Goal: Information Seeking & Learning: Learn about a topic

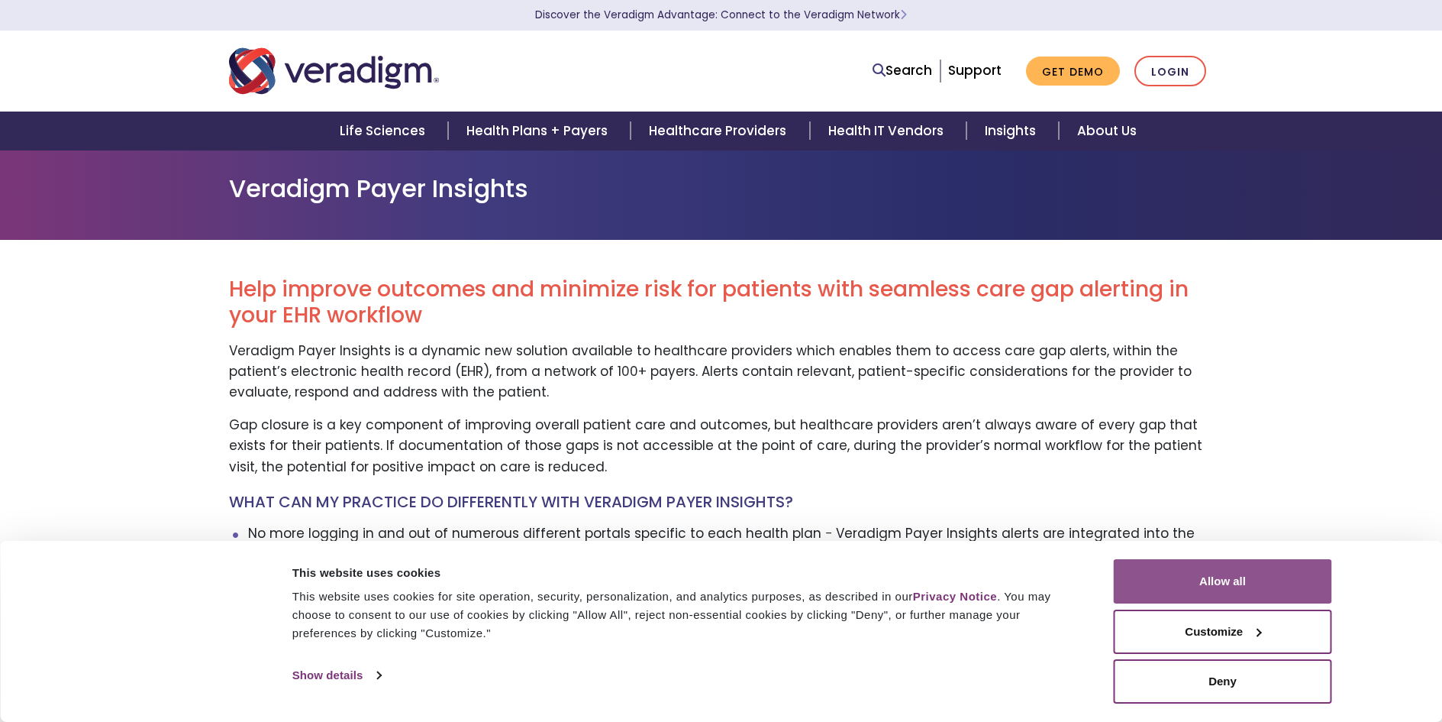
click at [1181, 574] on button "Allow all" at bounding box center [1223, 581] width 218 height 44
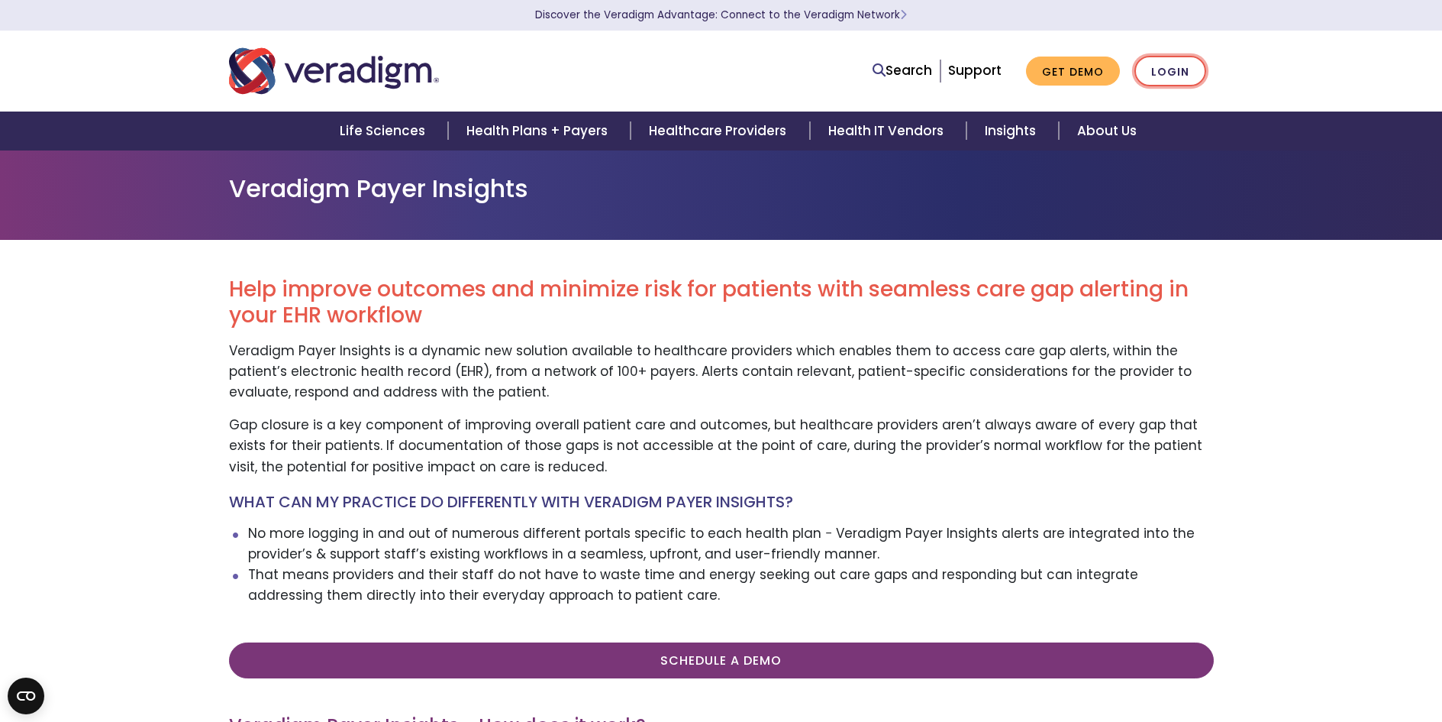
click at [1177, 75] on link "Login" at bounding box center [1171, 71] width 72 height 31
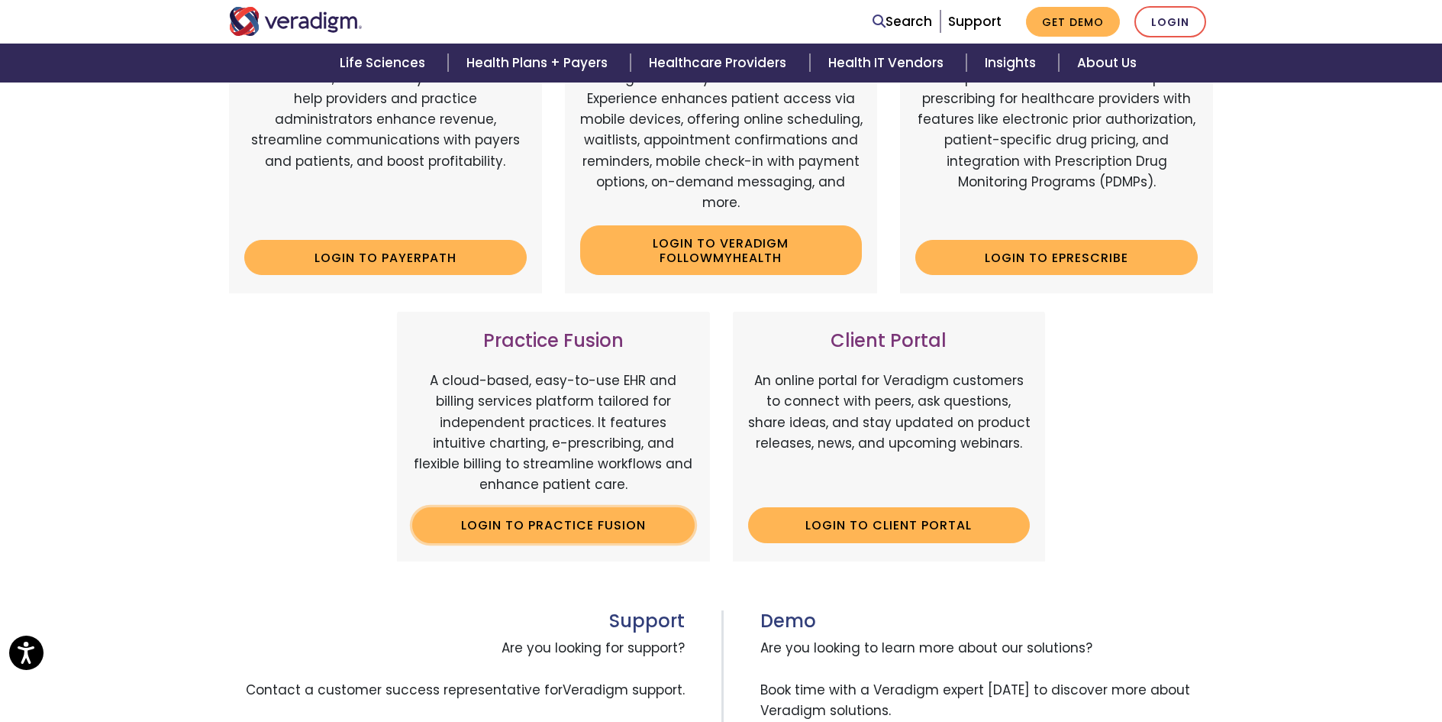
click at [566, 524] on link "Login to Practice Fusion" at bounding box center [553, 524] width 283 height 35
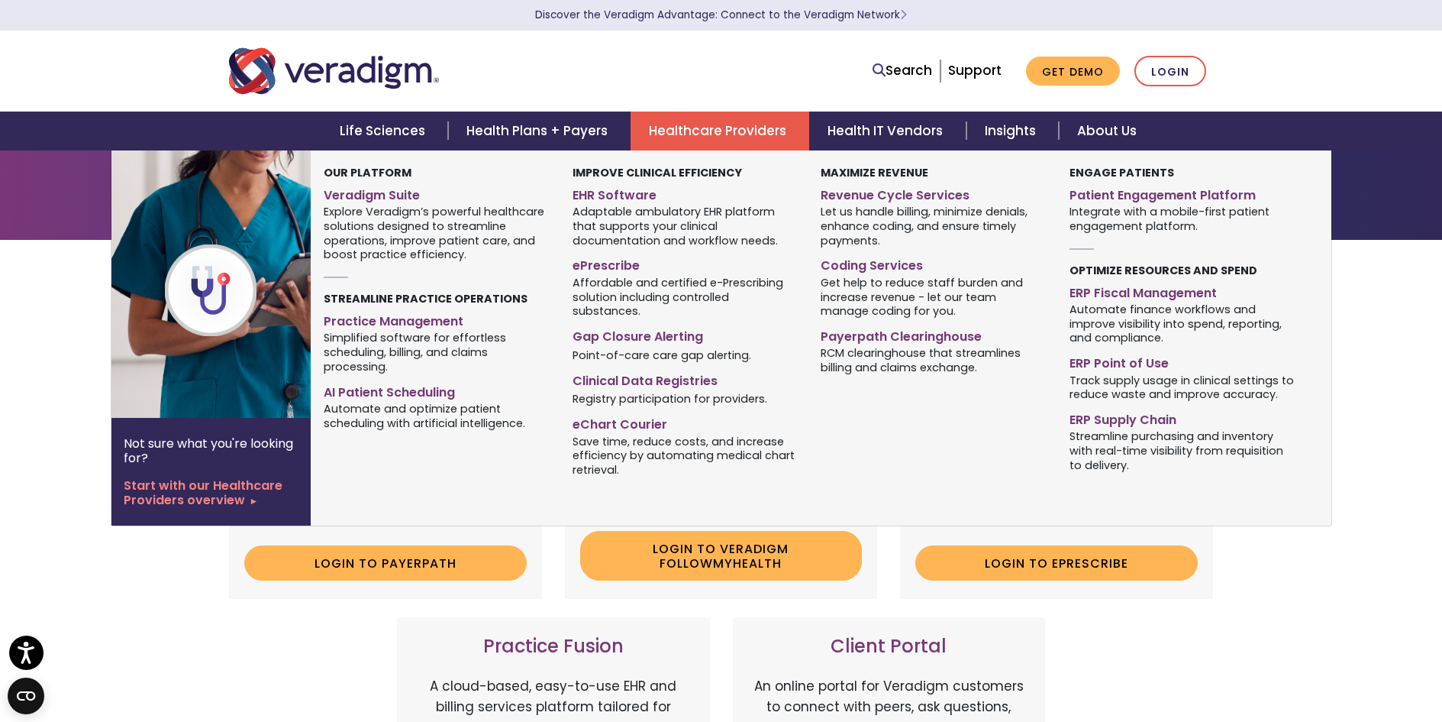
click at [752, 138] on link "Healthcare Providers" at bounding box center [720, 130] width 179 height 39
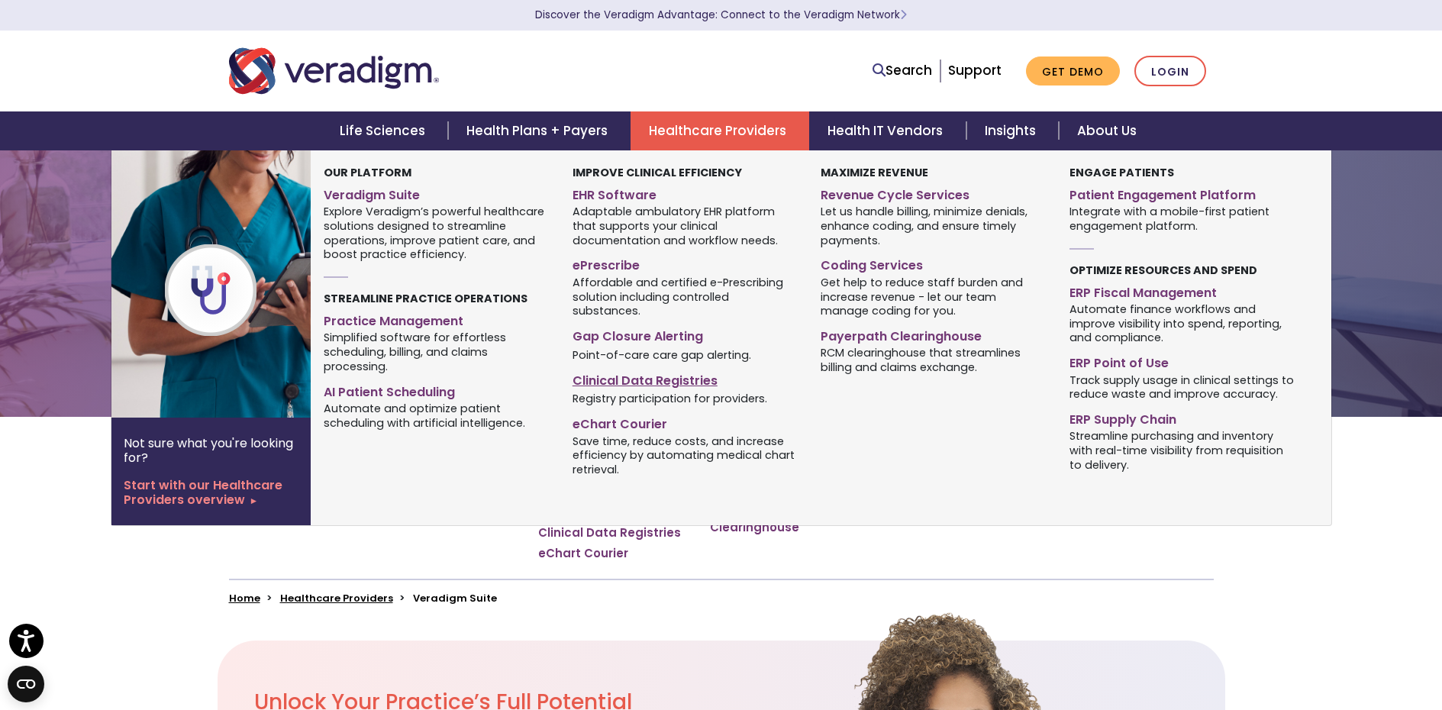
click at [687, 367] on link "Clinical Data Registries" at bounding box center [685, 378] width 225 height 22
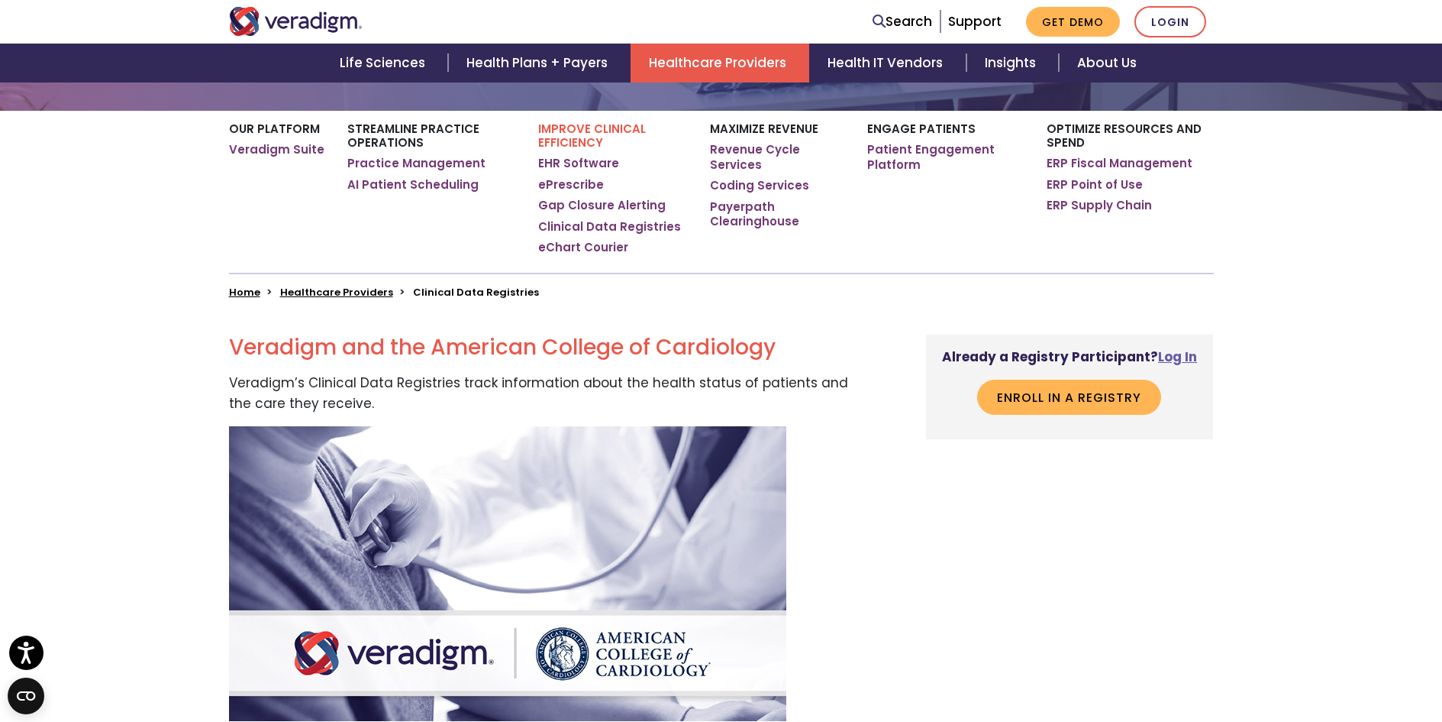
scroll to position [305, 0]
click at [1165, 351] on link "Log In" at bounding box center [1177, 357] width 39 height 18
click at [602, 244] on link "eChart Courier" at bounding box center [583, 248] width 90 height 15
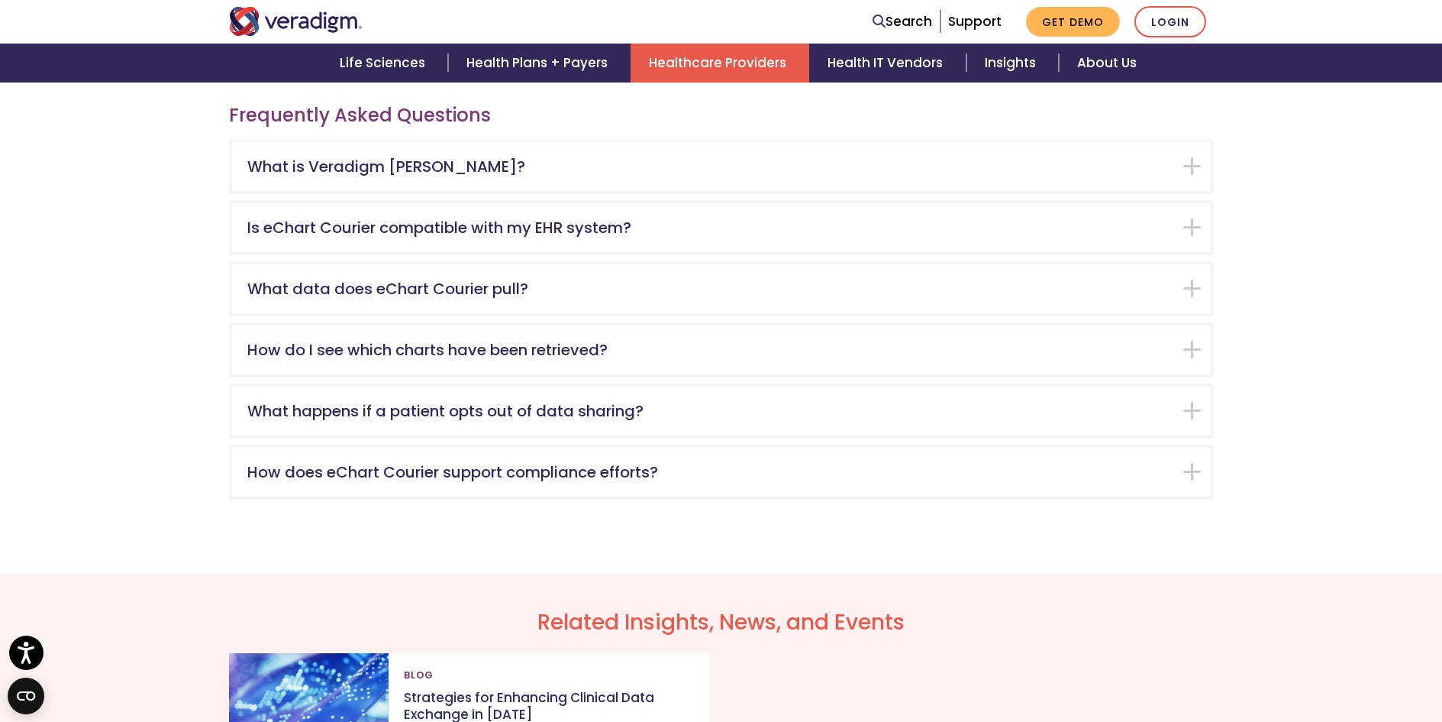
scroll to position [2444, 0]
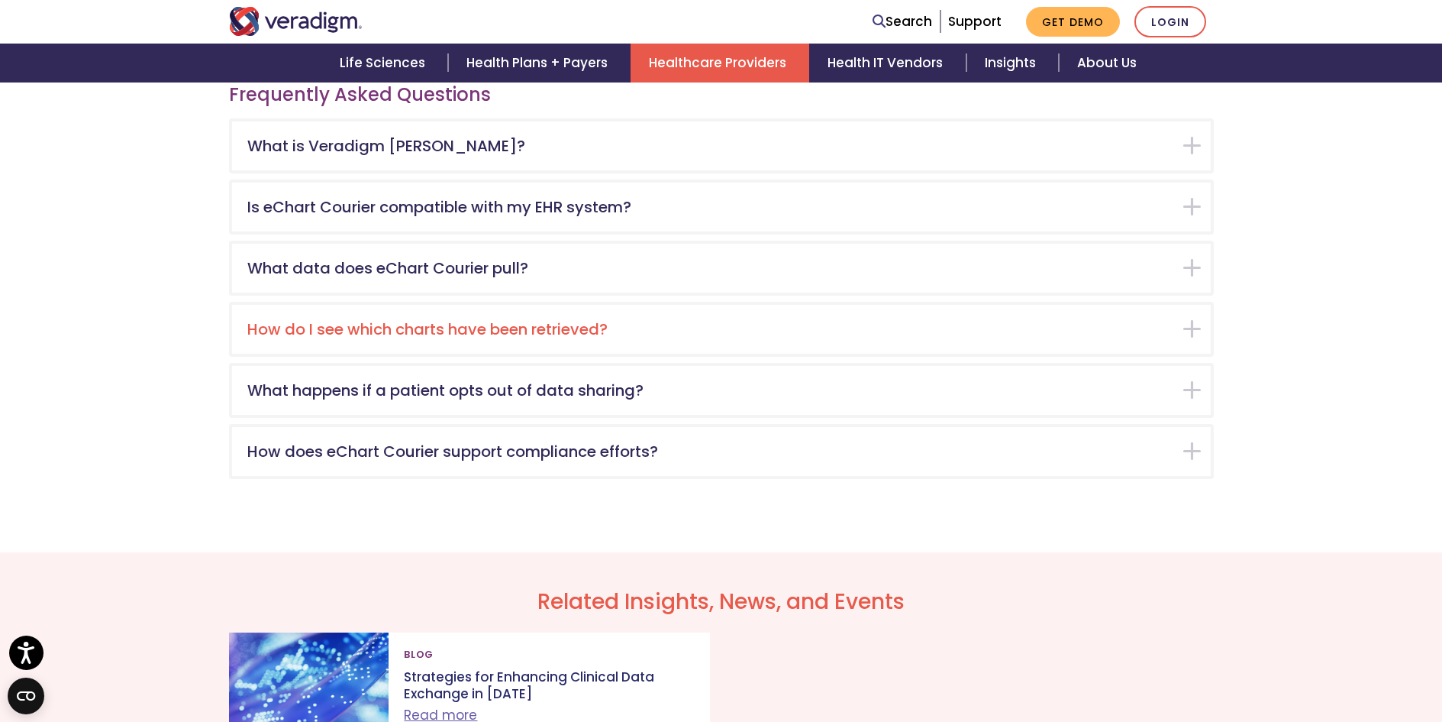
click at [1192, 318] on div "How do I see which charts have been retrieved?" at bounding box center [721, 329] width 979 height 49
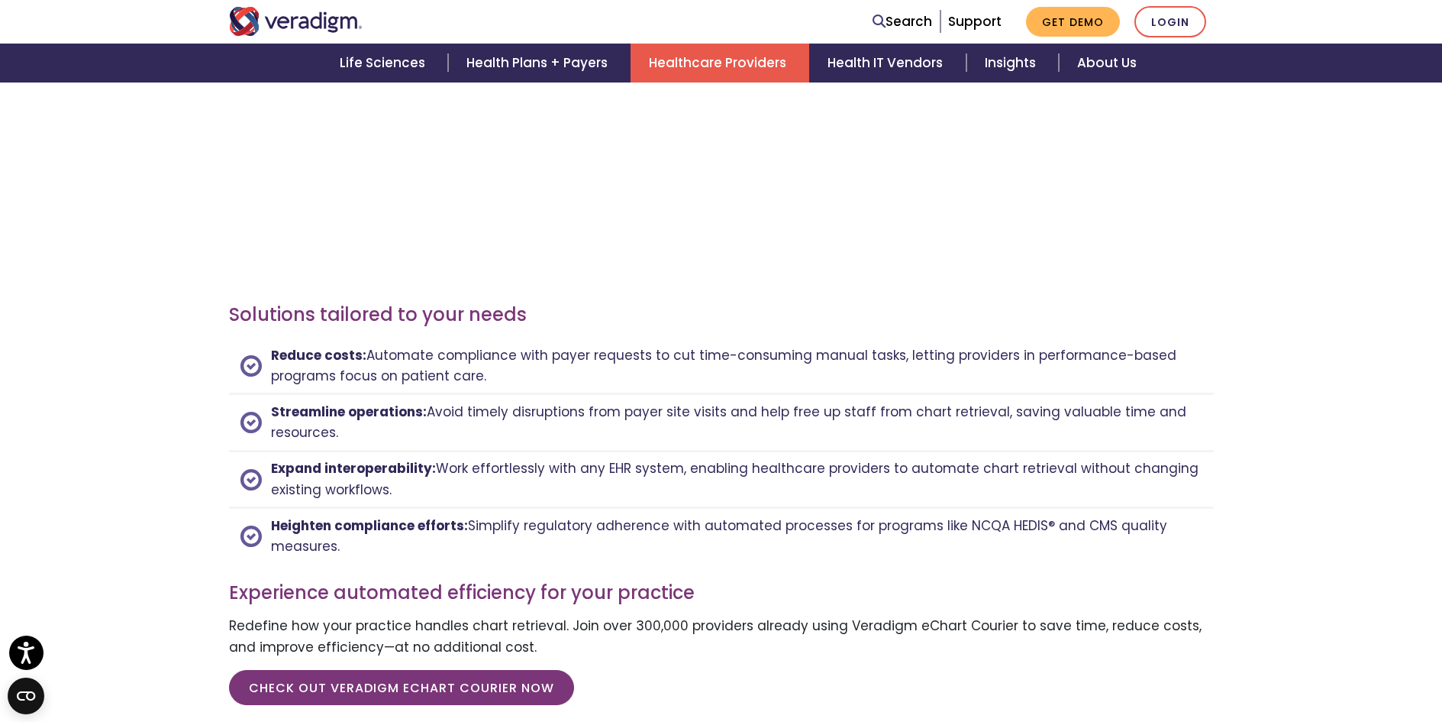
scroll to position [1665, 0]
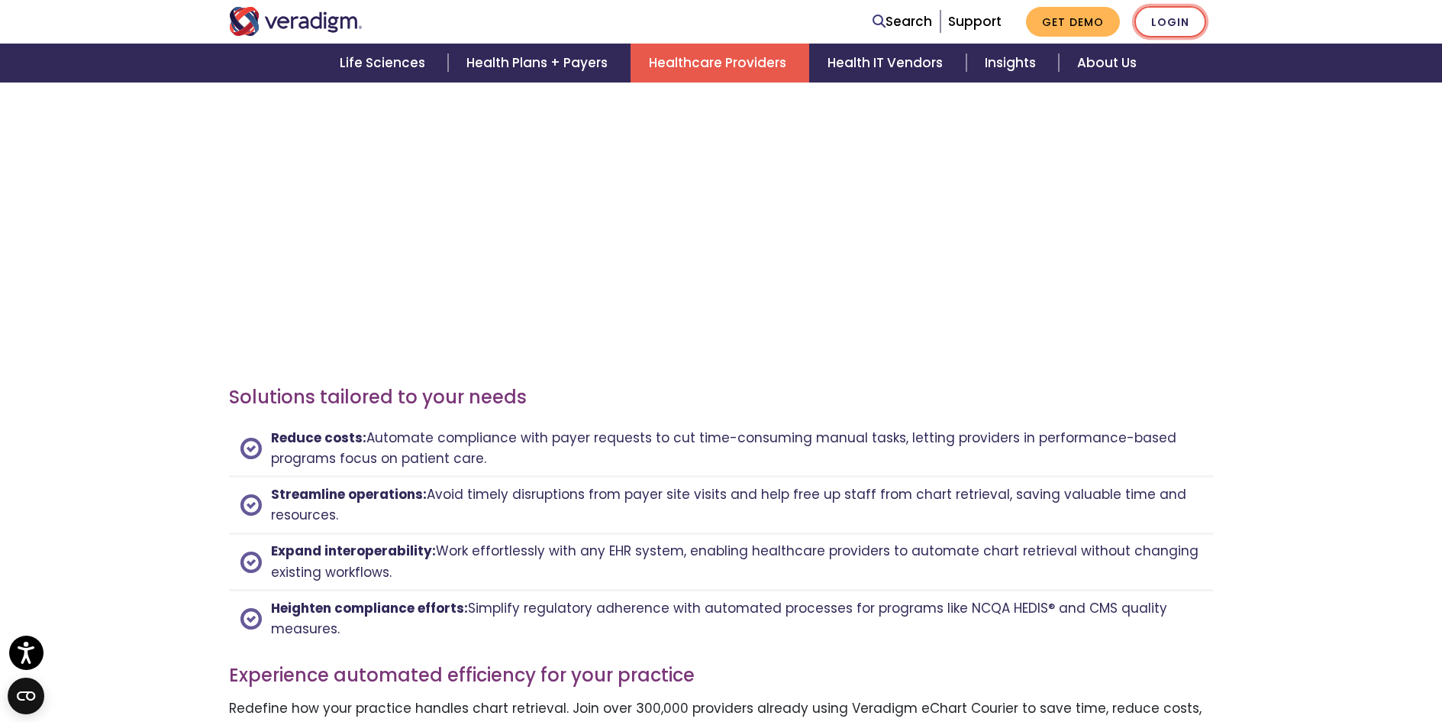
click at [1153, 10] on link "Login" at bounding box center [1171, 21] width 72 height 31
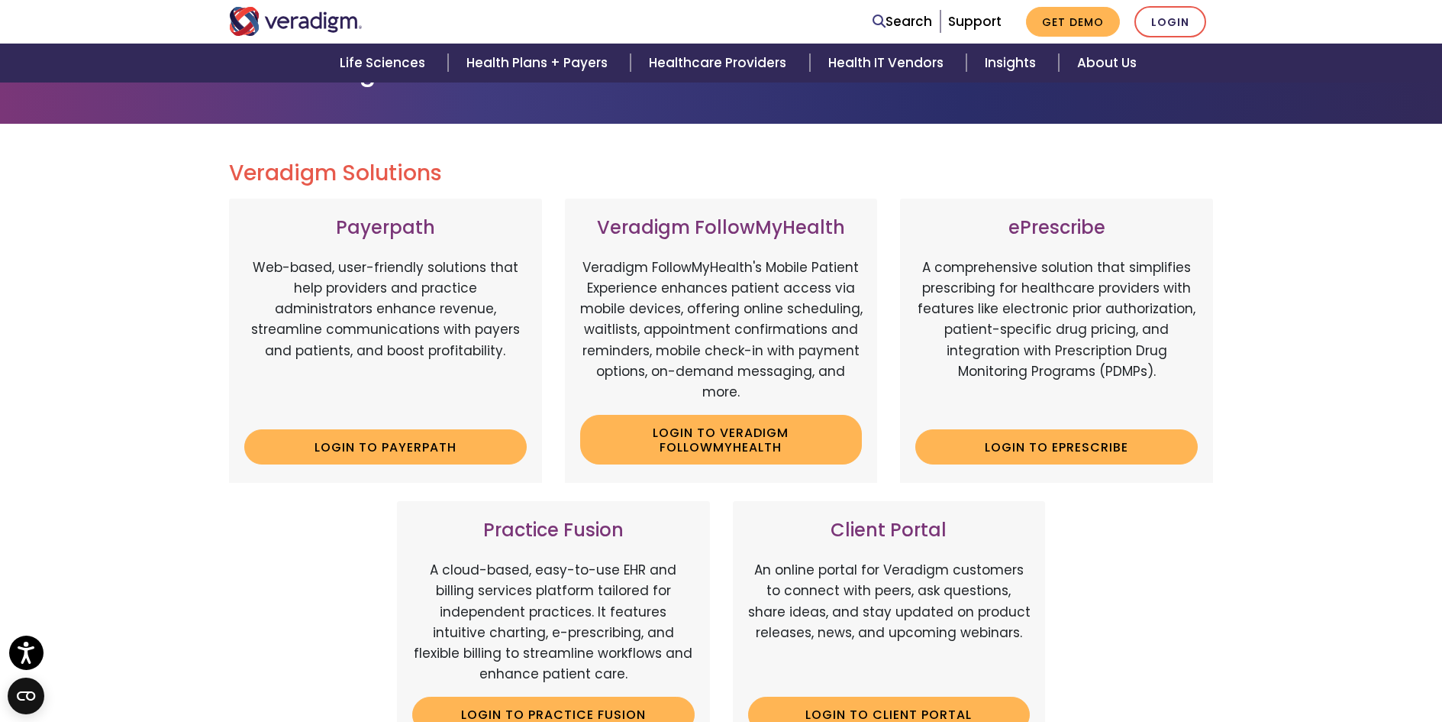
scroll to position [73, 0]
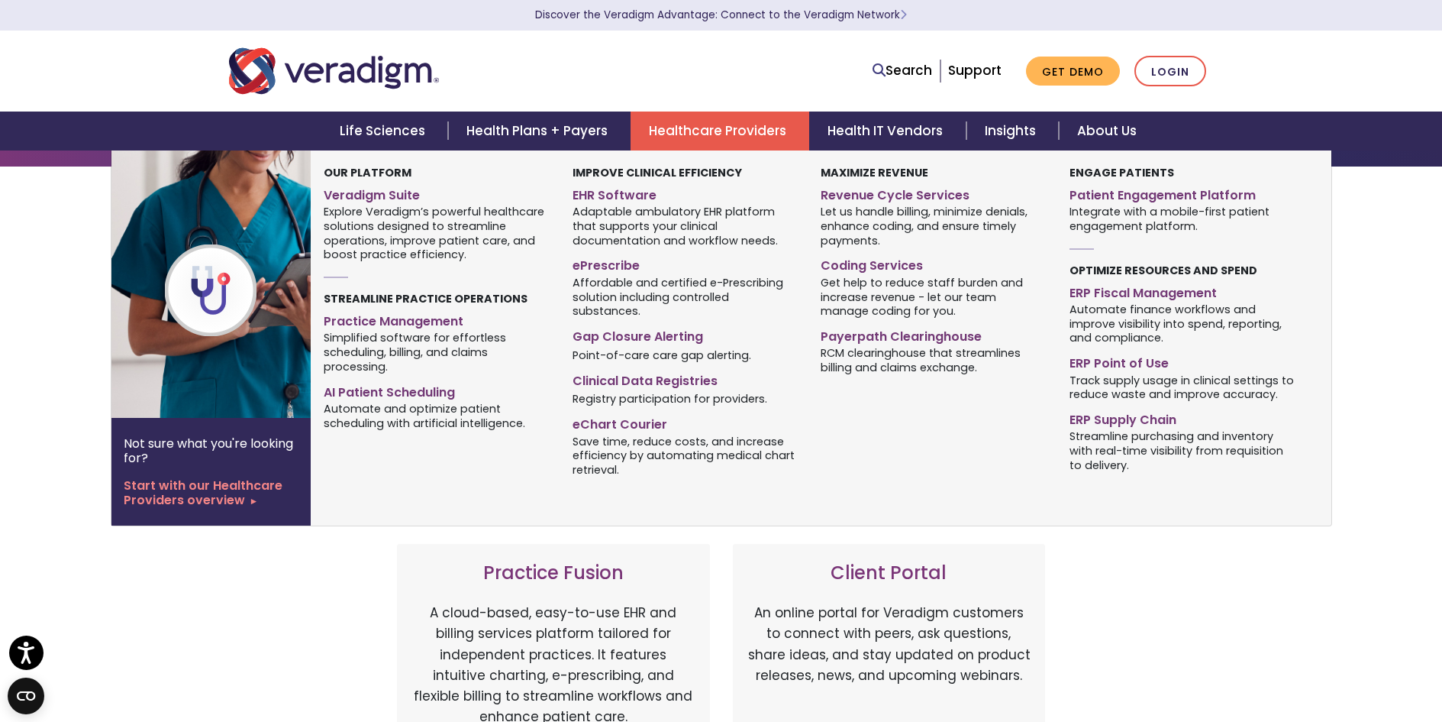
click at [752, 136] on link "Healthcare Providers" at bounding box center [720, 130] width 179 height 39
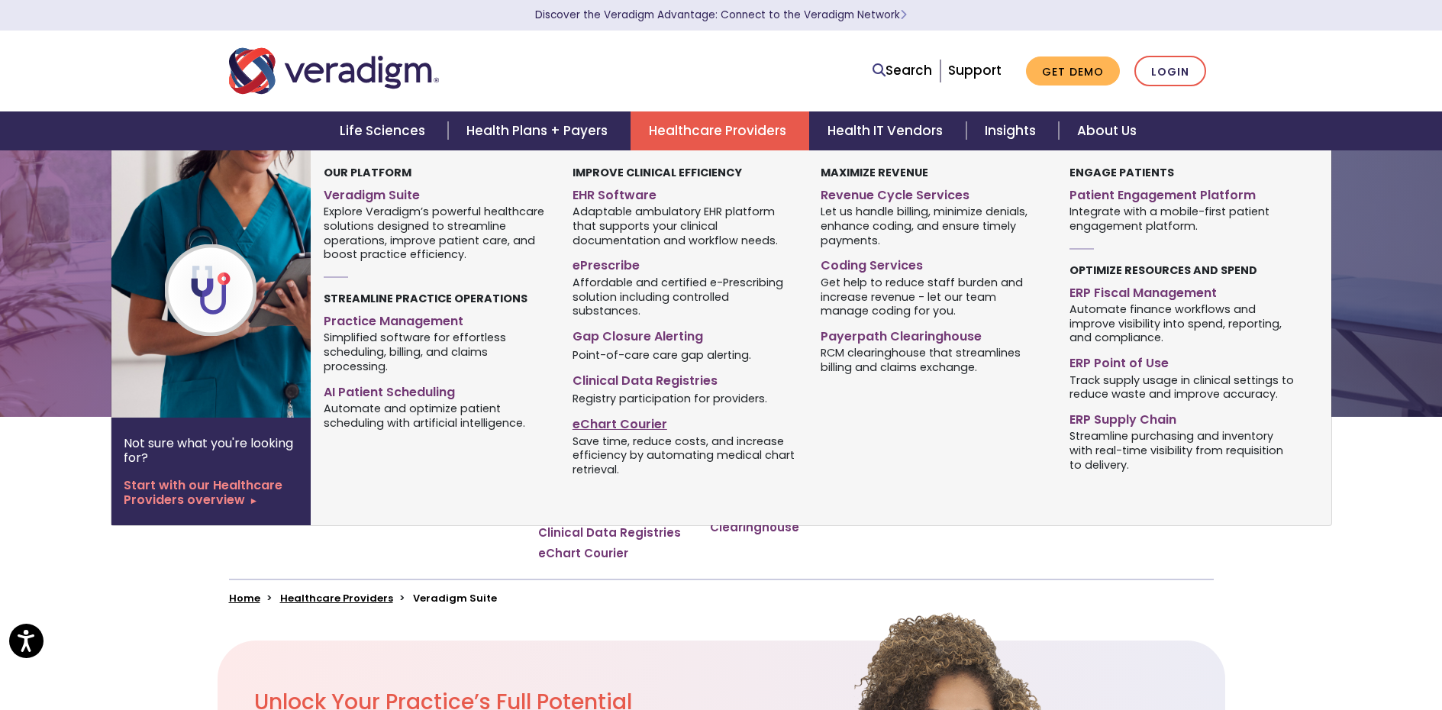
click at [654, 411] on link "eChart Courier" at bounding box center [685, 422] width 225 height 22
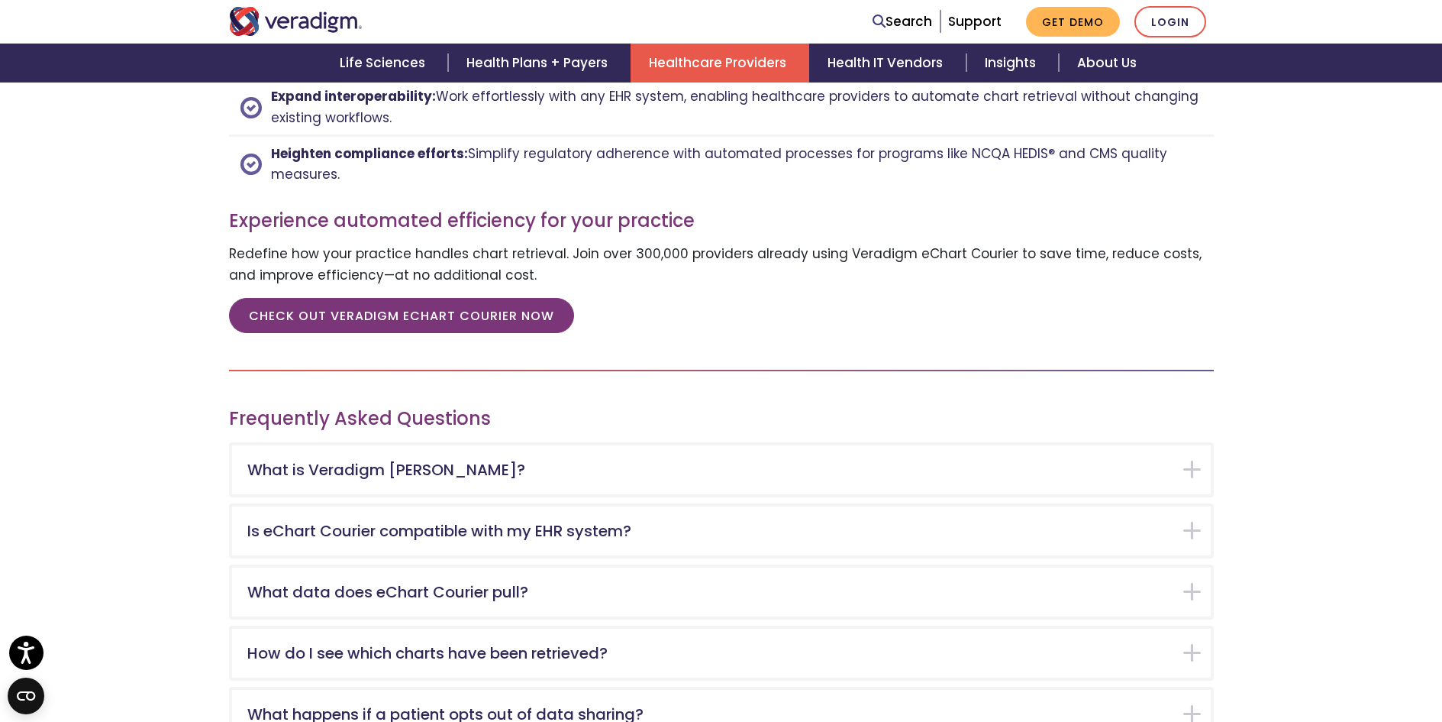
scroll to position [2138, 0]
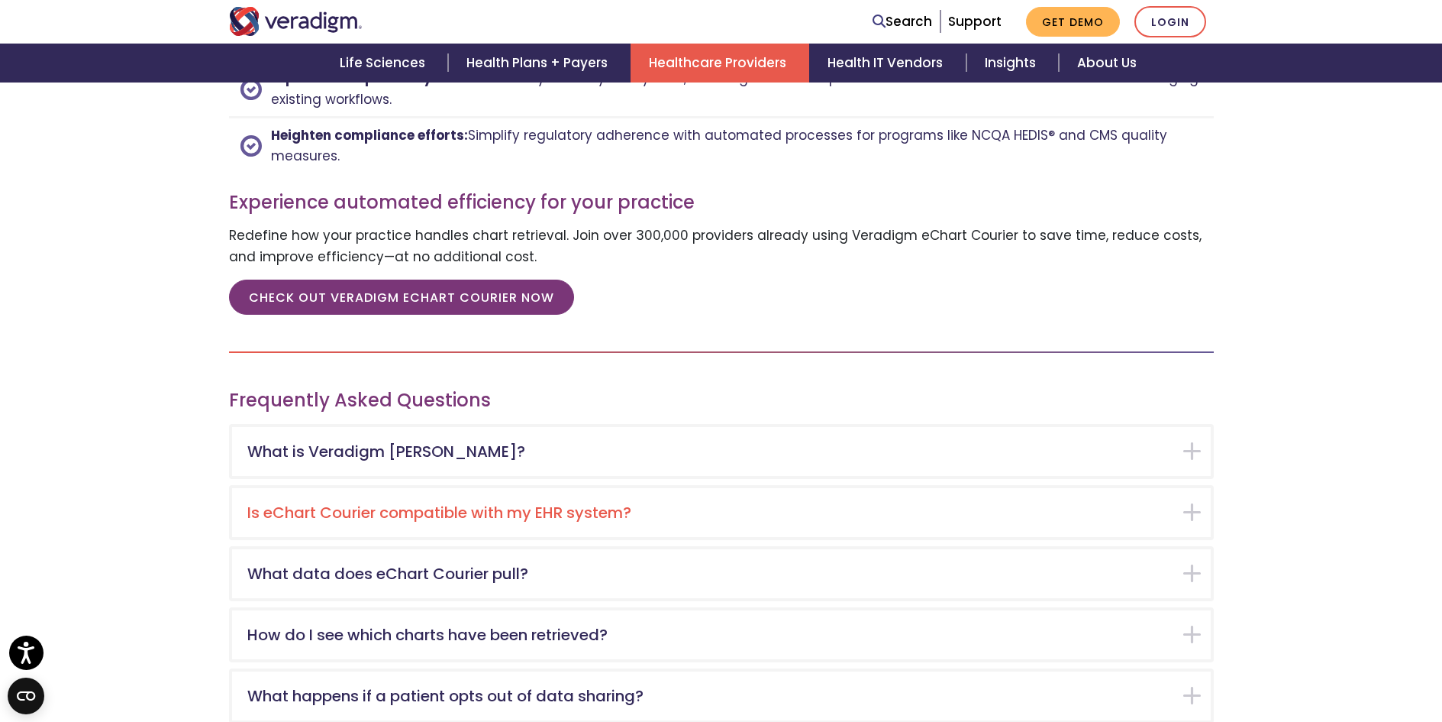
click at [809, 514] on h5 "Is eChart Courier compatible with my EHR system?" at bounding box center [710, 512] width 926 height 18
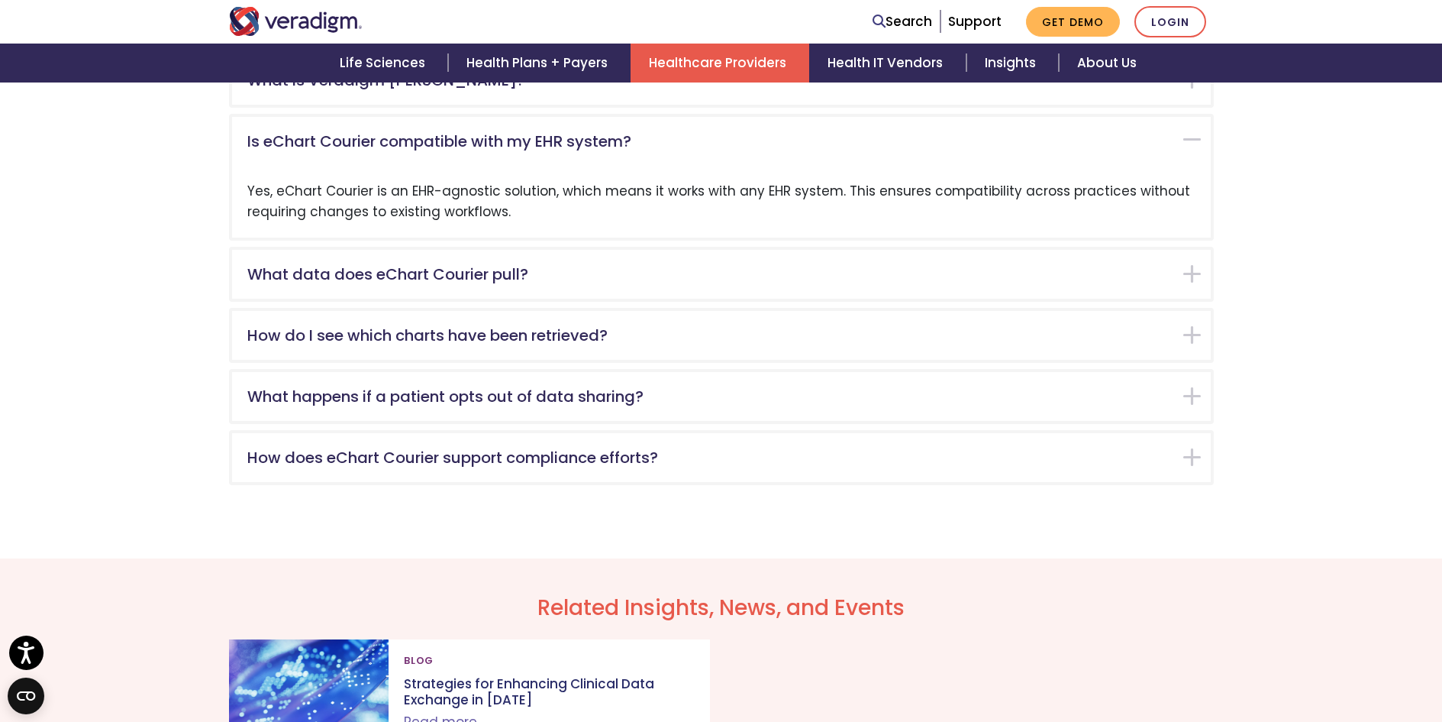
scroll to position [2536, 0]
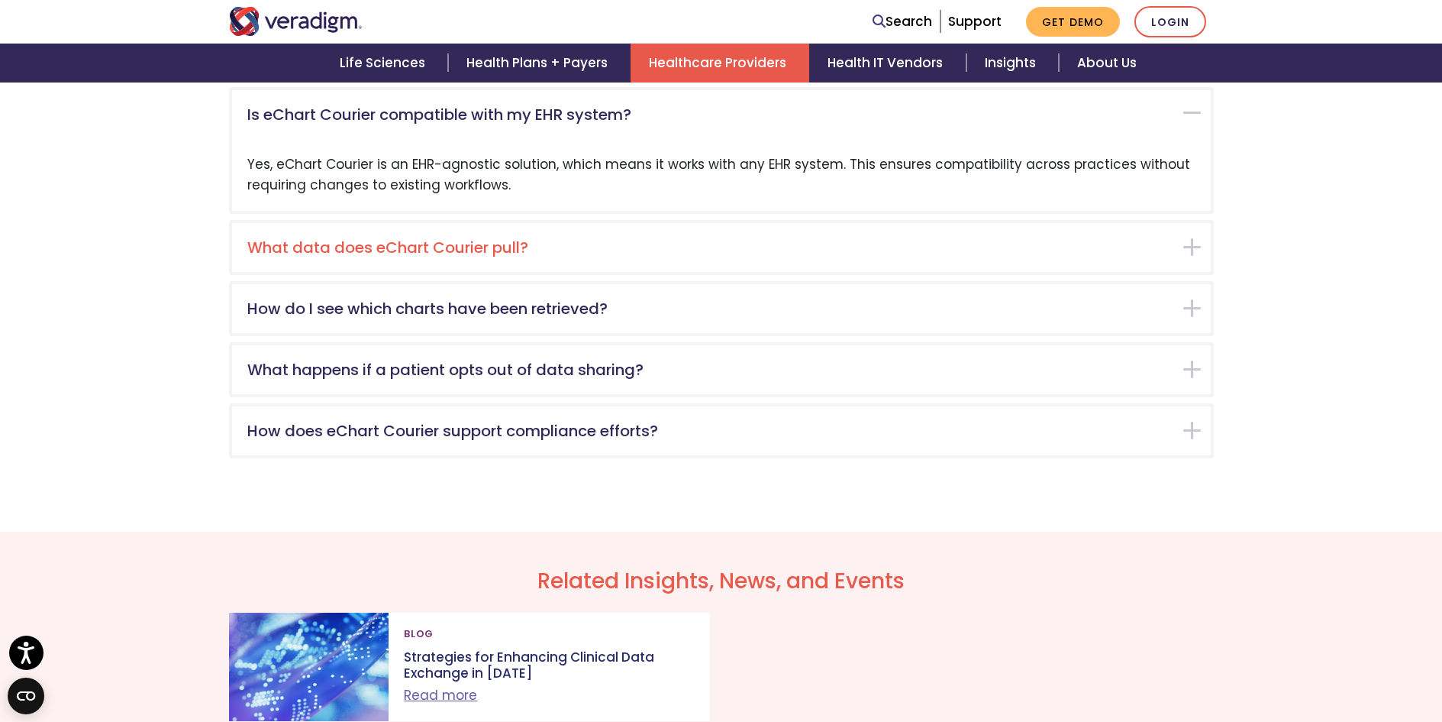
click at [974, 269] on div "What data does eChart Courier pull?" at bounding box center [721, 247] width 979 height 49
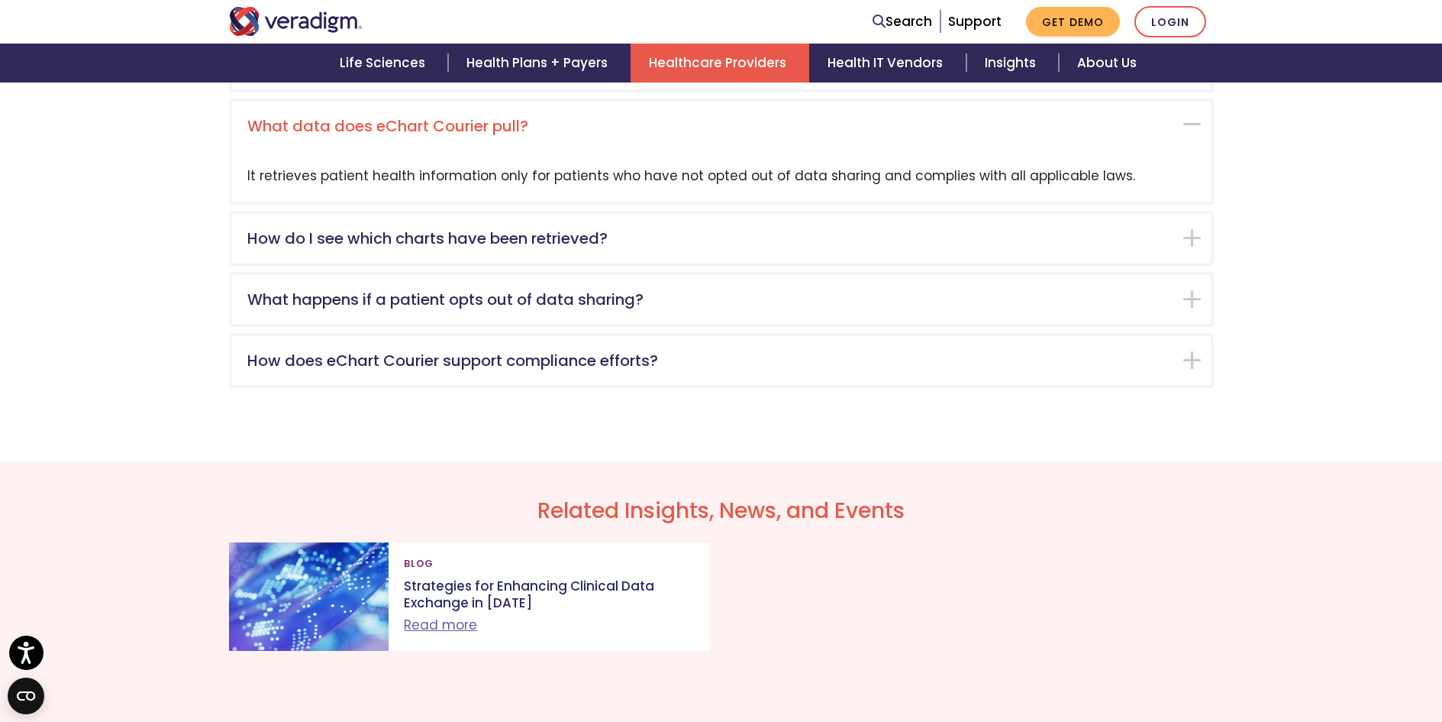
scroll to position [2597, 0]
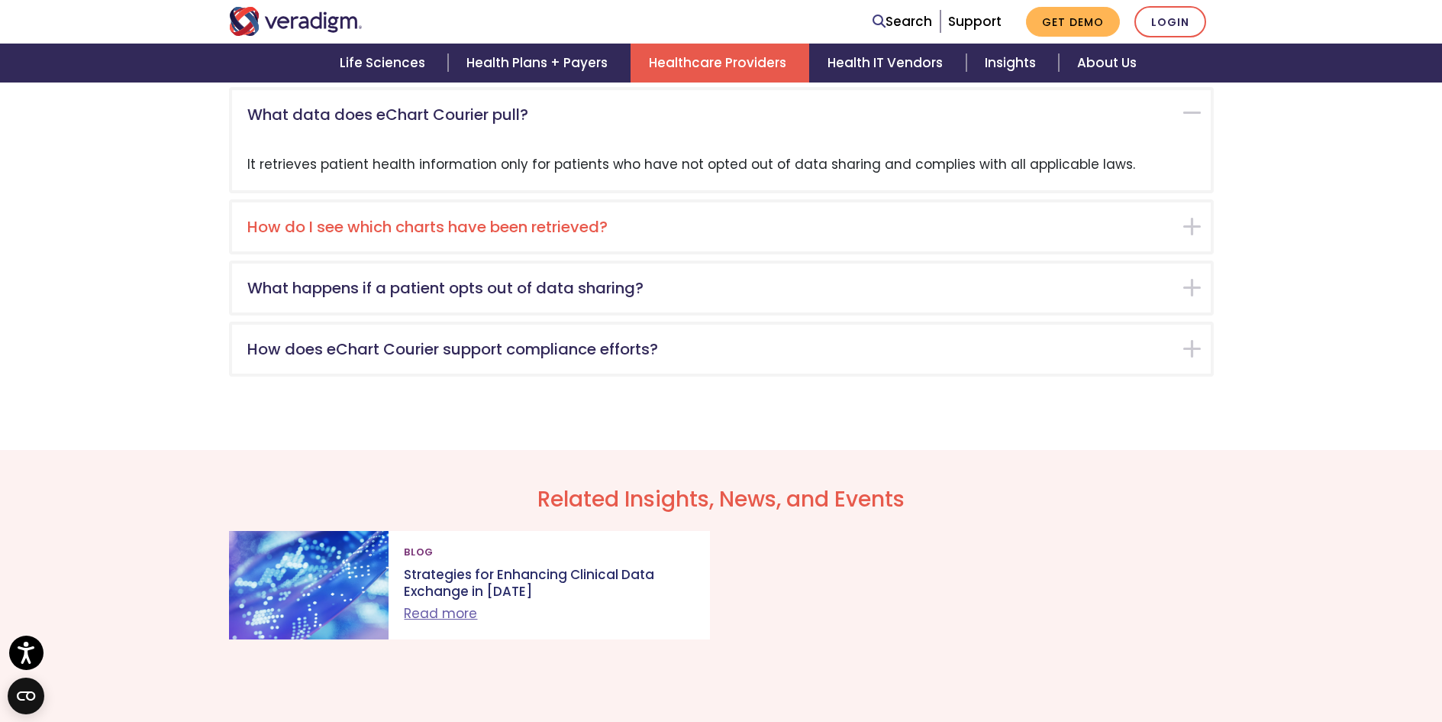
click at [1082, 233] on h5 "How do I see which charts have been retrieved?" at bounding box center [710, 227] width 926 height 18
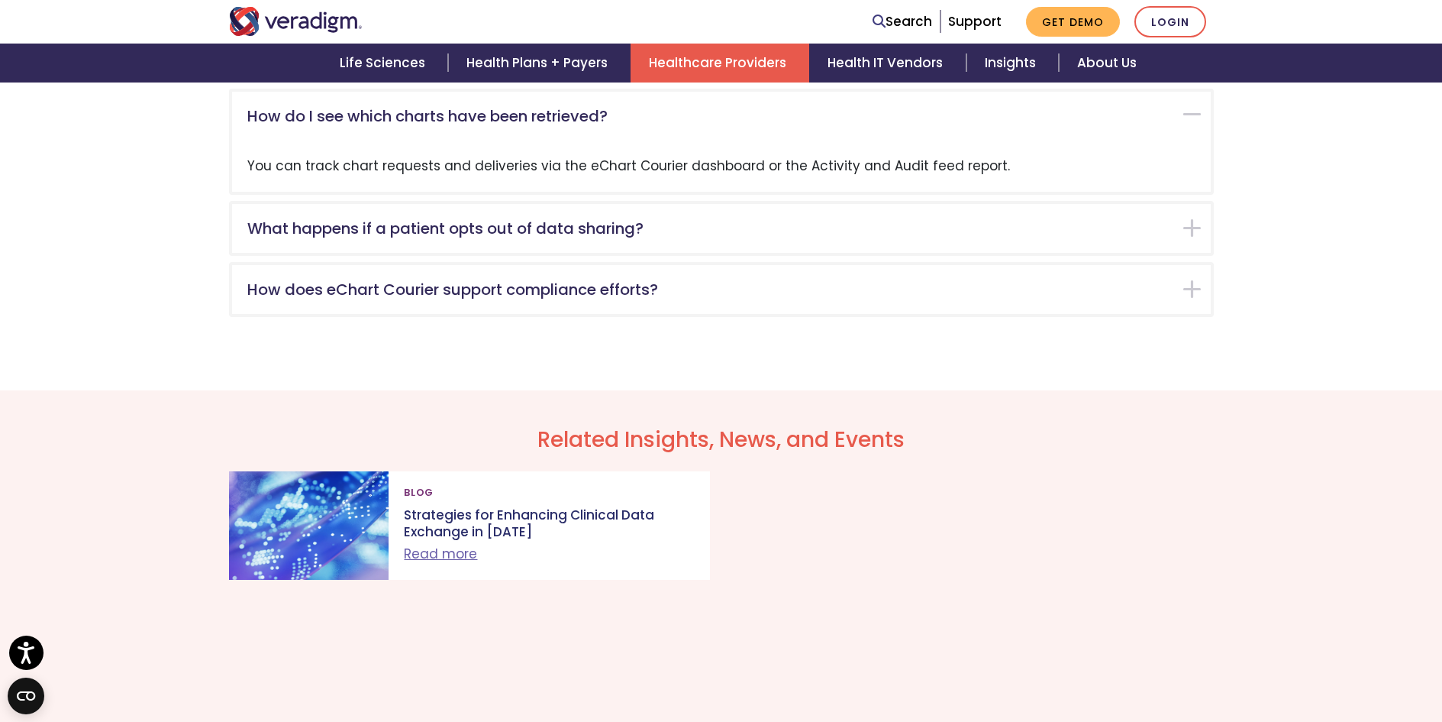
scroll to position [2658, 0]
click at [1077, 280] on h5 "How does eChart Courier support compliance efforts?" at bounding box center [710, 288] width 926 height 18
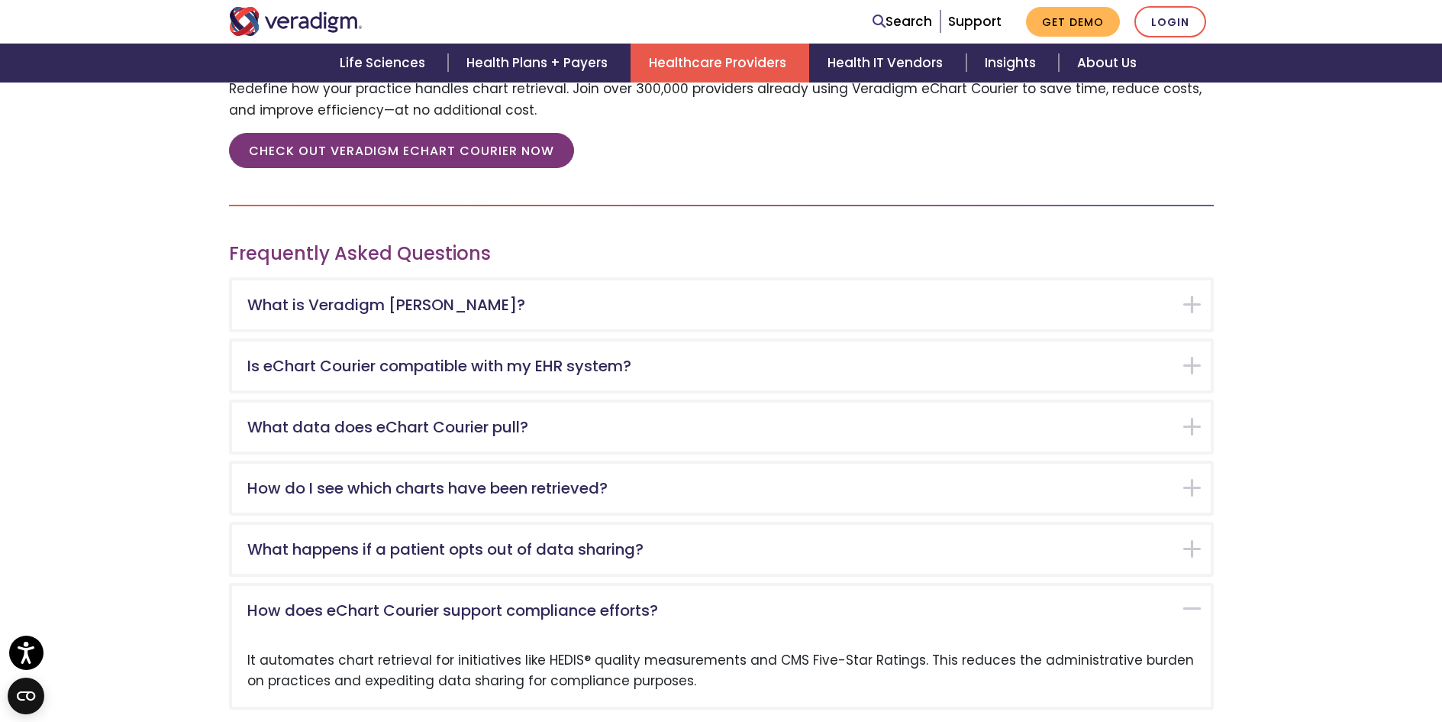
scroll to position [2246, 0]
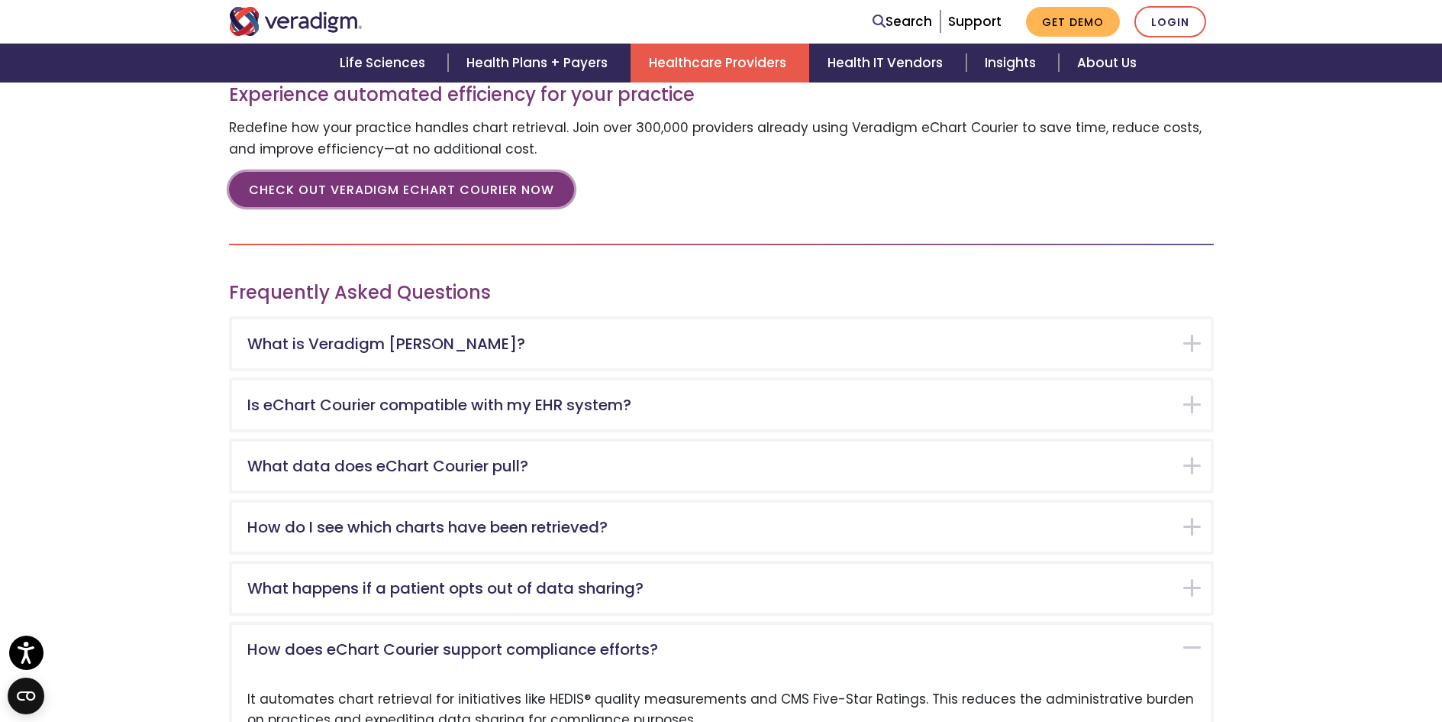
click at [451, 177] on link "CHECK OUT VERADIGM ECHART COURIER NOW" at bounding box center [401, 189] width 345 height 35
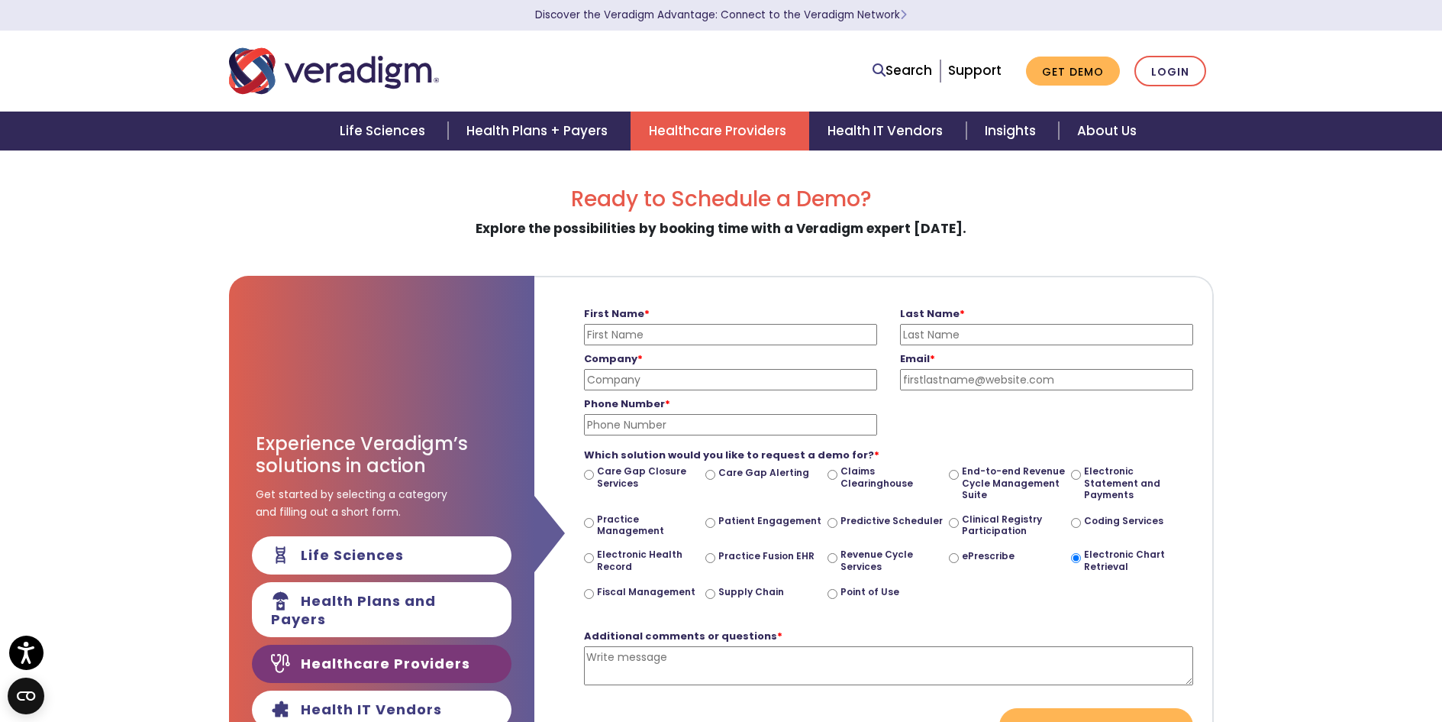
click at [744, 144] on link "Healthcare Providers" at bounding box center [720, 130] width 179 height 39
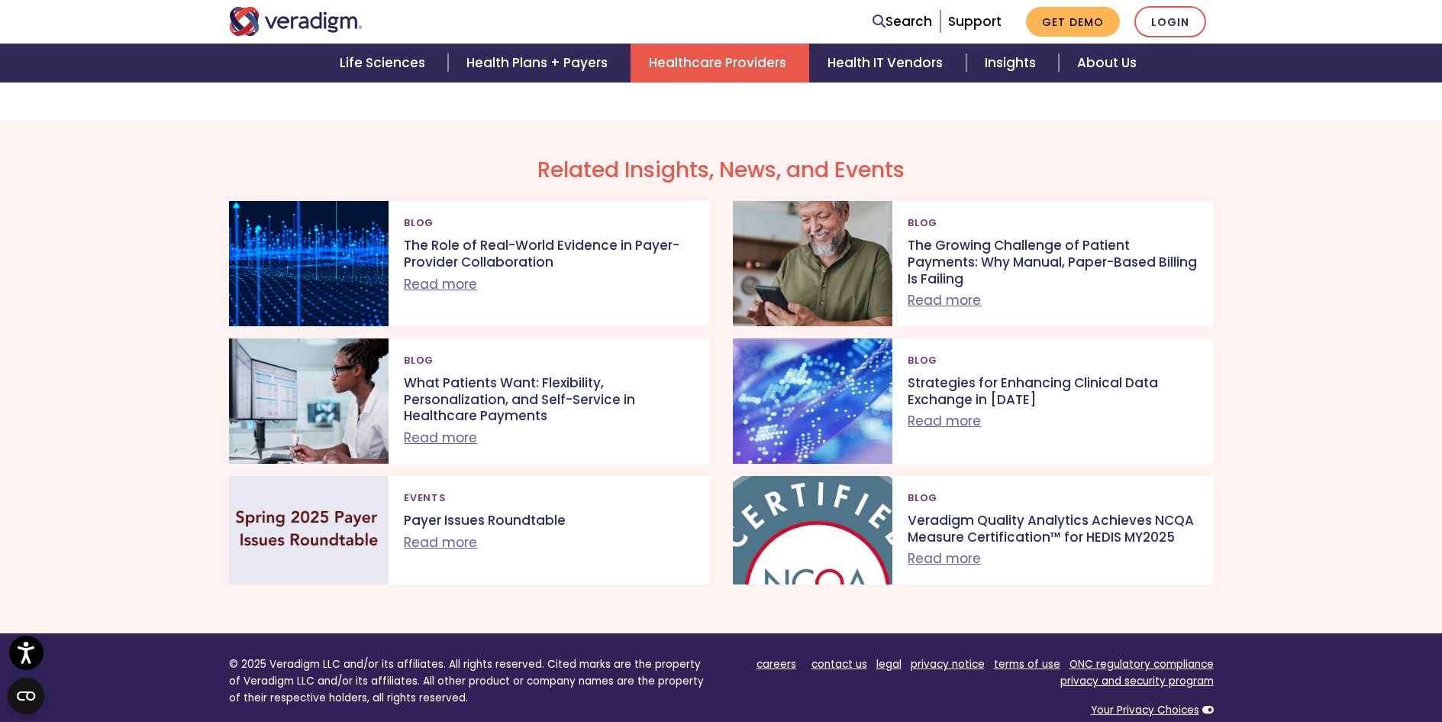
scroll to position [2978, 0]
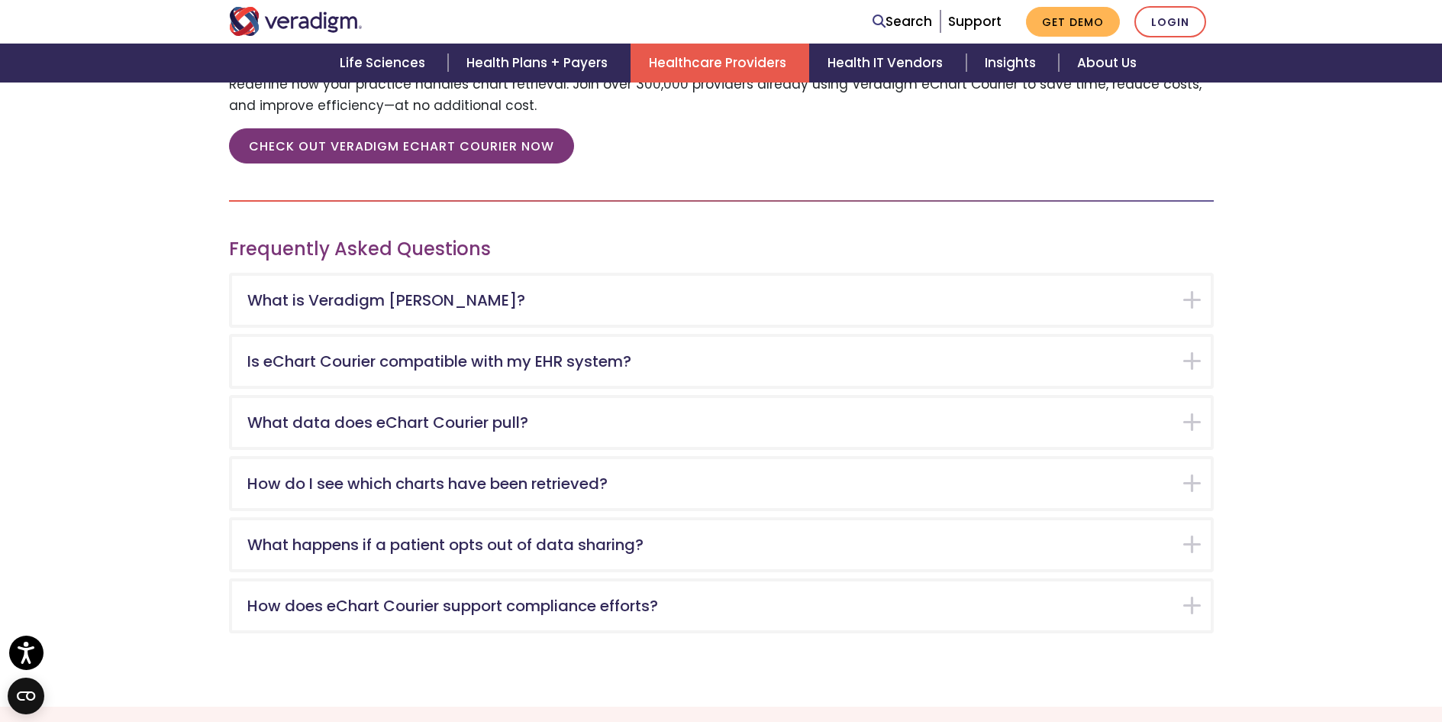
scroll to position [2291, 0]
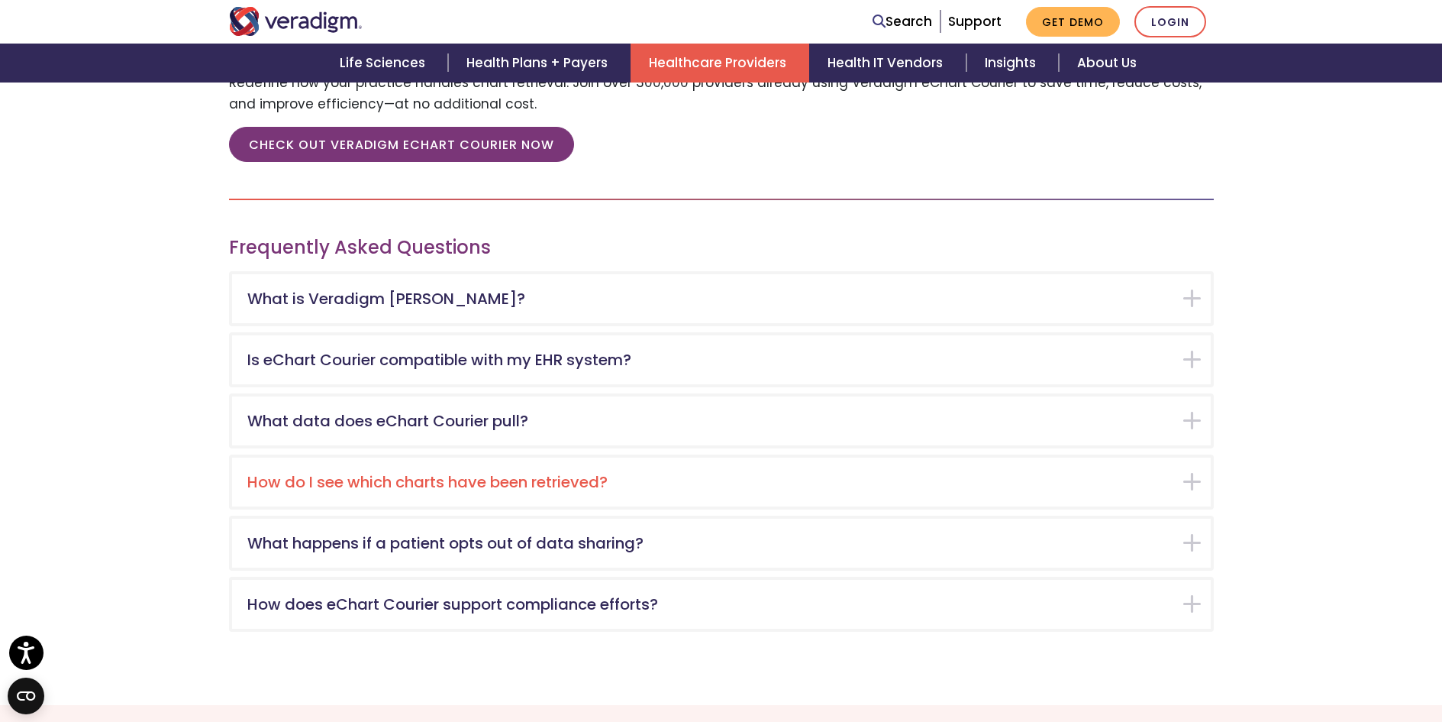
click at [1195, 481] on div "How do I see which charts have been retrieved?" at bounding box center [721, 481] width 979 height 49
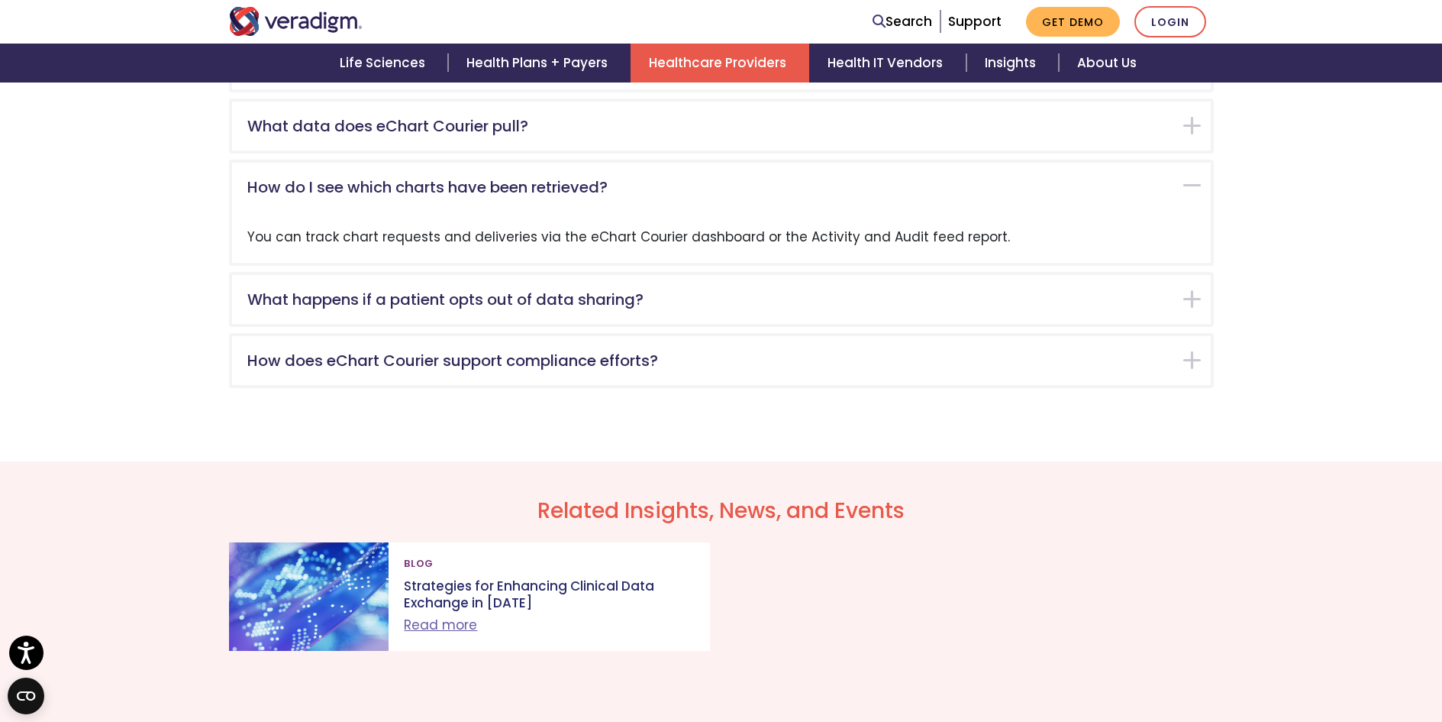
scroll to position [2658, 0]
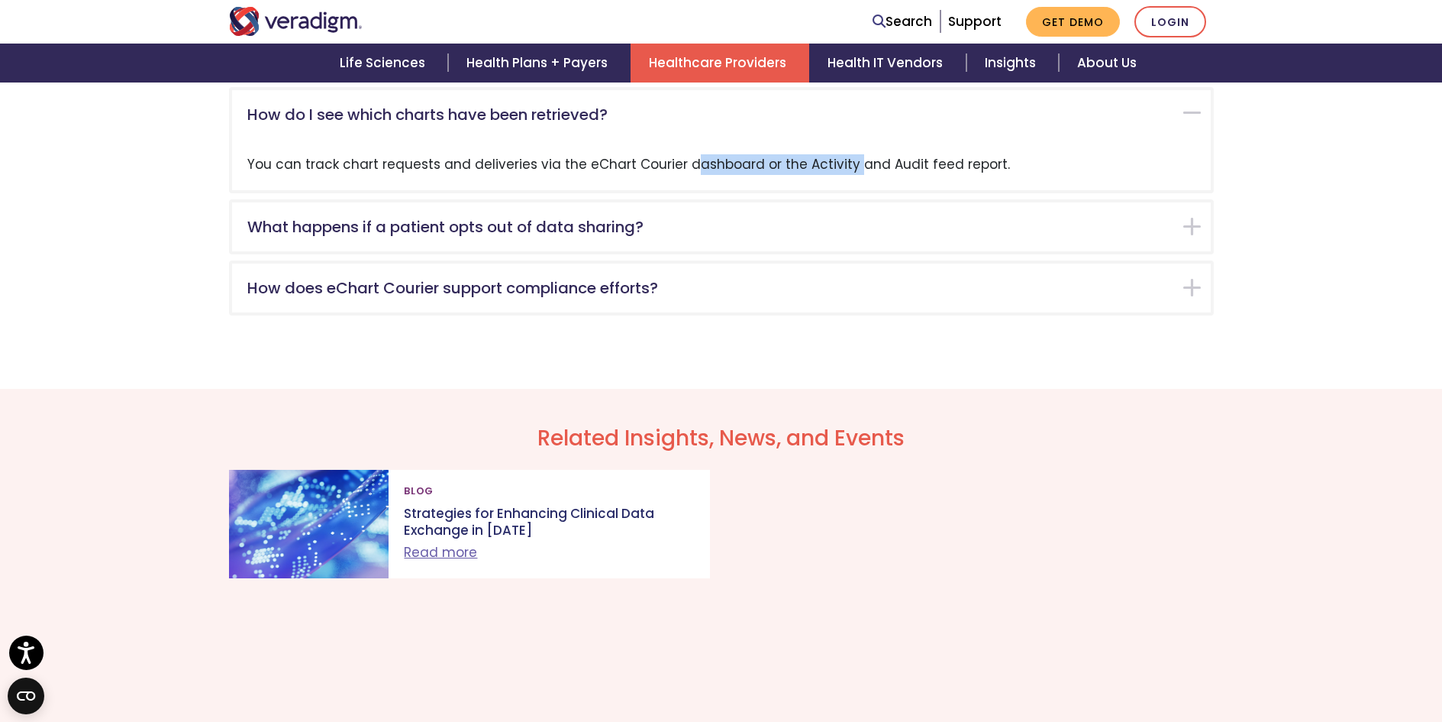
drag, startPoint x: 573, startPoint y: 164, endPoint x: 746, endPoint y: 188, distance: 174.2
click at [746, 188] on div "You can track chart requests and deliveries via the eChart Courier dashboard or…" at bounding box center [721, 164] width 979 height 51
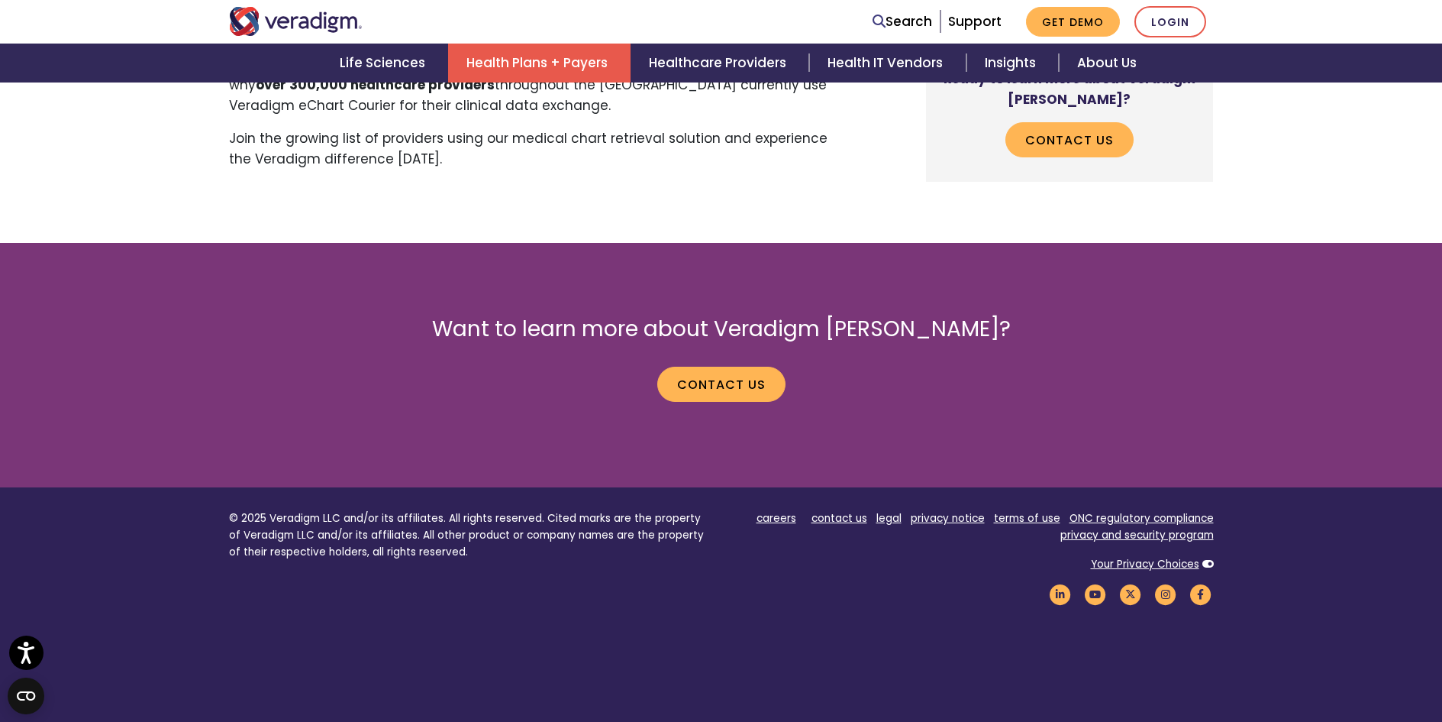
scroll to position [2062, 0]
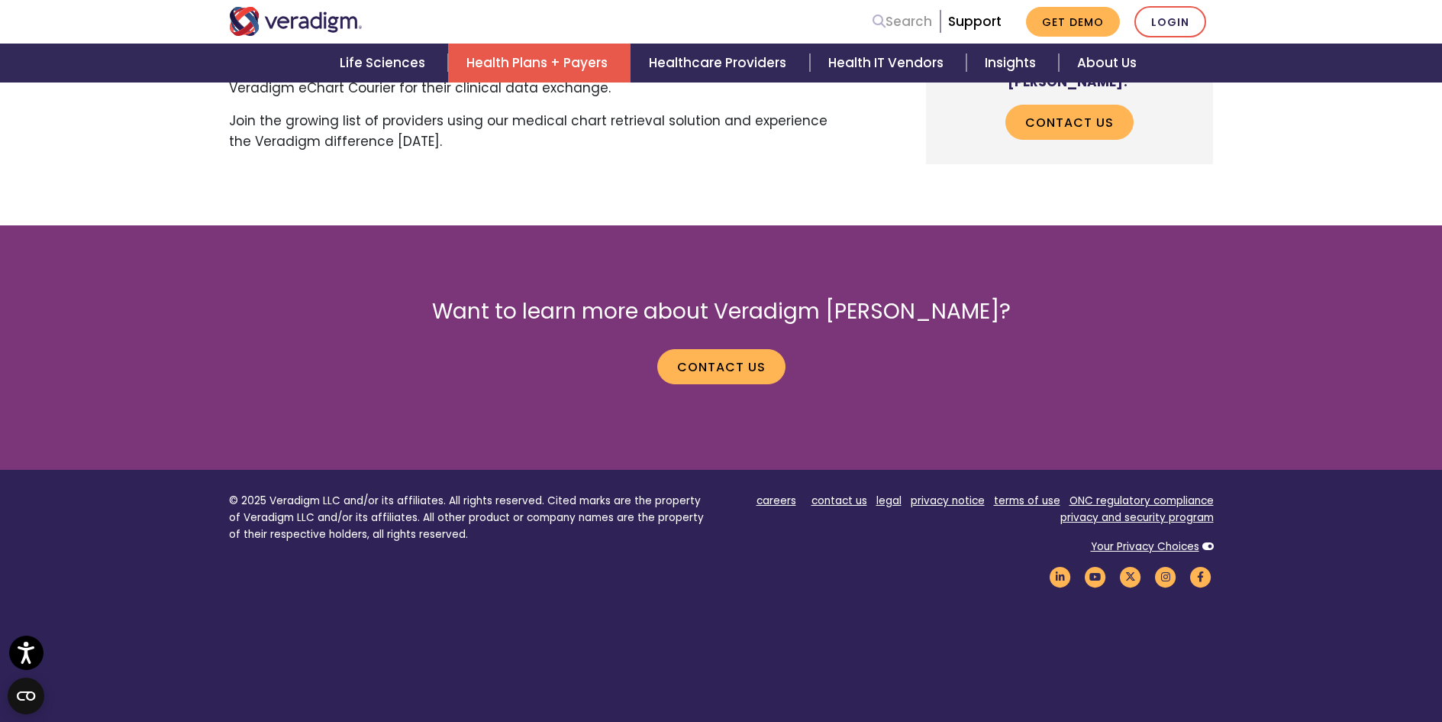
click at [893, 25] on link "Search" at bounding box center [903, 21] width 60 height 21
click at [968, 21] on link "Support" at bounding box center [974, 21] width 53 height 18
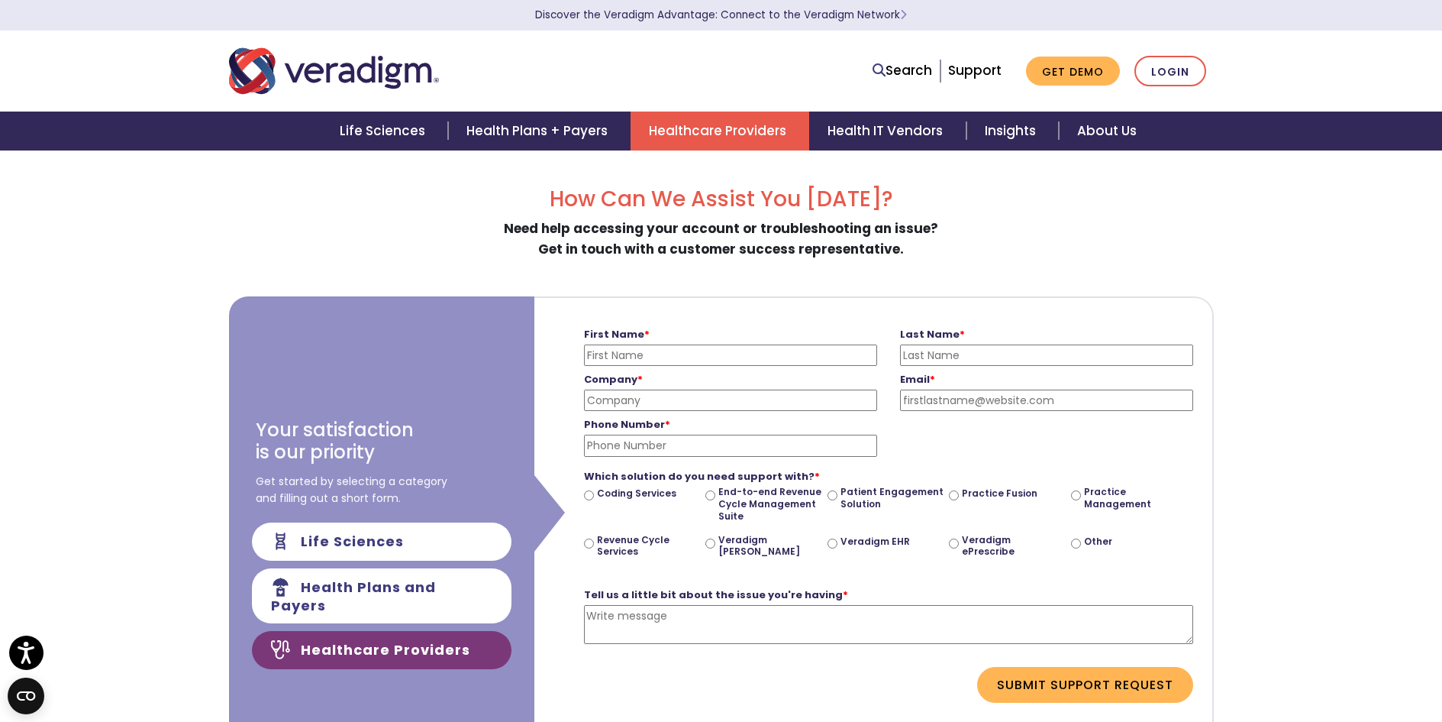
click at [771, 137] on link "Healthcare Providers" at bounding box center [720, 130] width 179 height 39
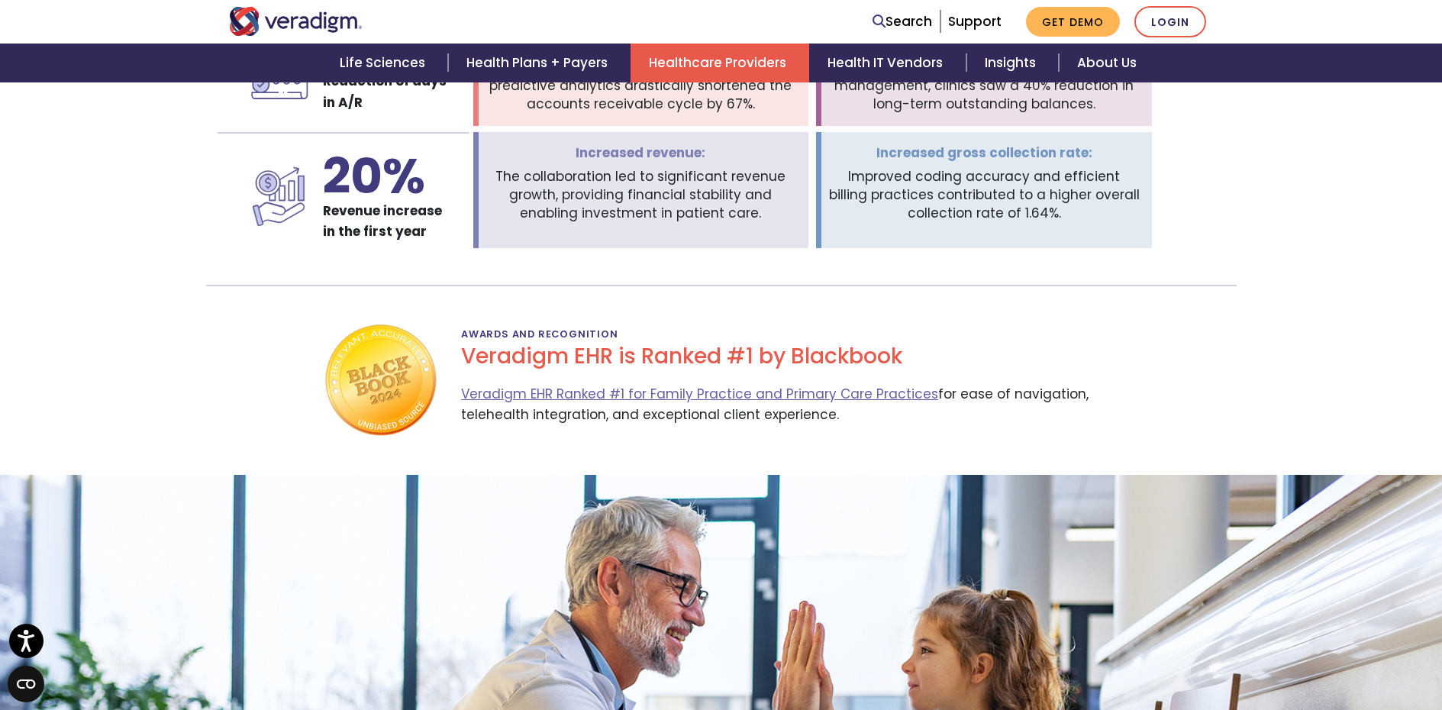
scroll to position [2444, 0]
